Goal: Task Accomplishment & Management: Manage account settings

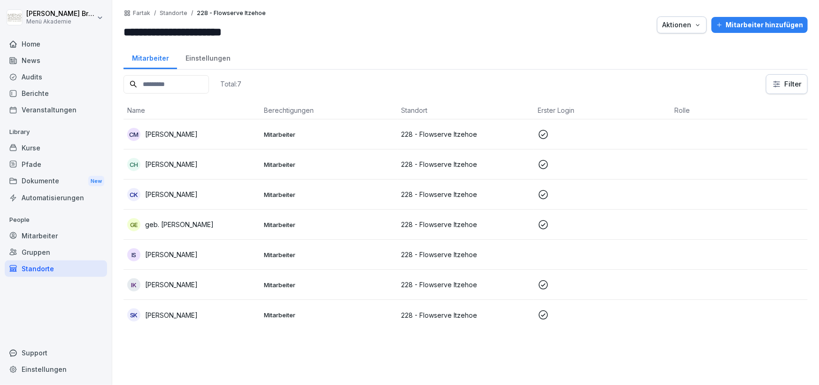
click at [55, 161] on div "Pfade" at bounding box center [56, 164] width 102 height 16
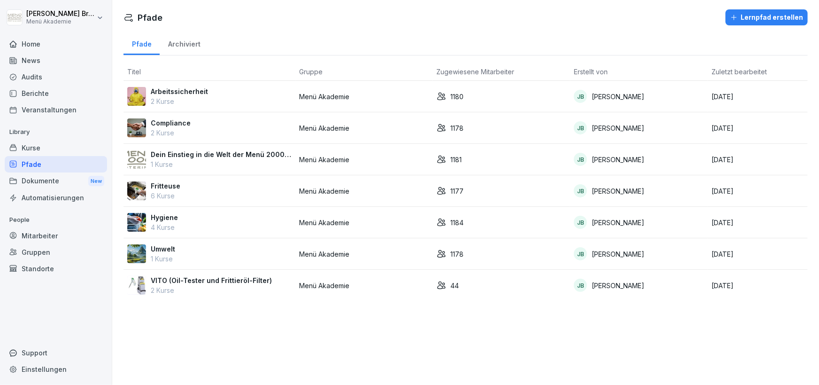
click at [177, 93] on p "Arbeitssicherheit" at bounding box center [179, 91] width 57 height 10
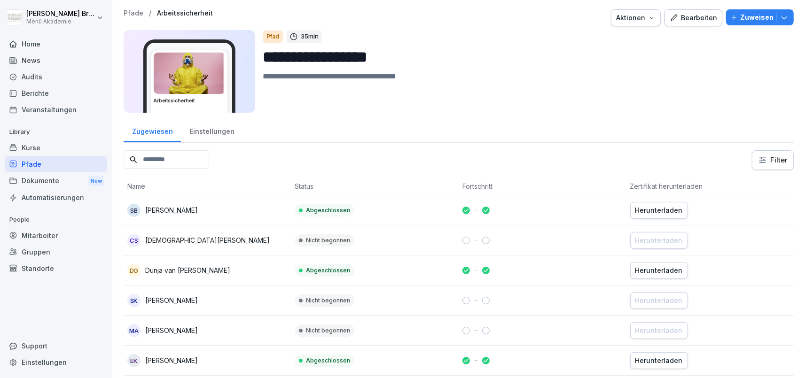
click at [695, 17] on div "Bearbeiten" at bounding box center [692, 18] width 47 height 10
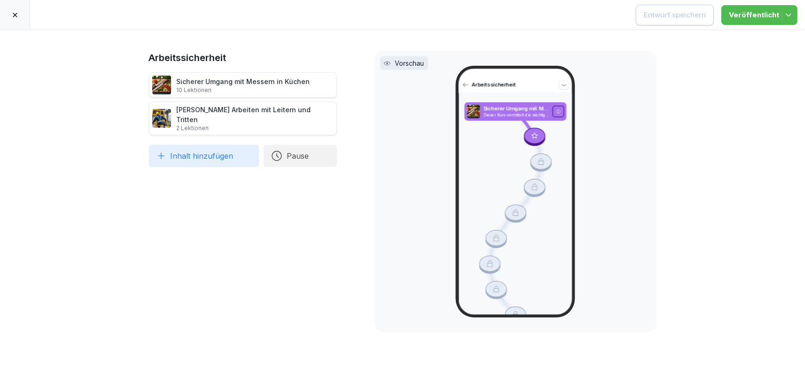
click at [14, 16] on icon at bounding box center [15, 15] width 5 height 5
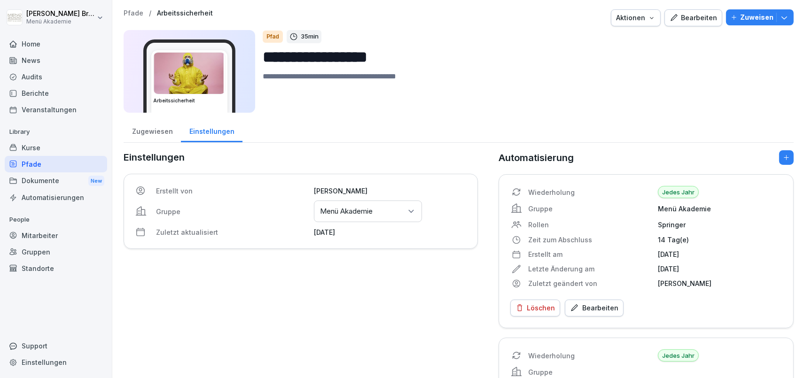
click at [54, 43] on div "Home" at bounding box center [56, 44] width 102 height 16
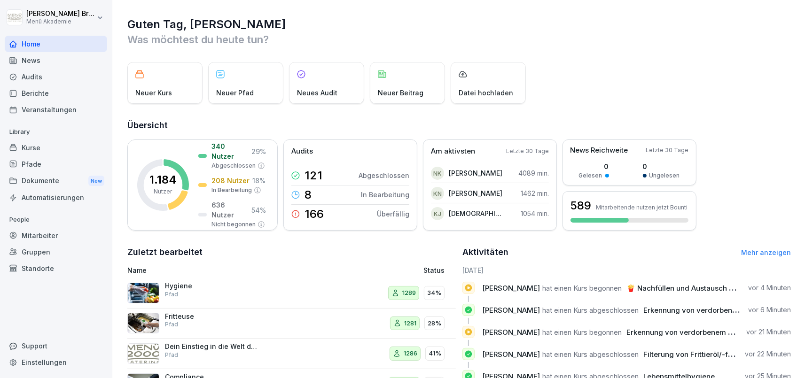
click at [45, 148] on div "Kurse" at bounding box center [56, 148] width 102 height 16
